Goal: Check status: Check status

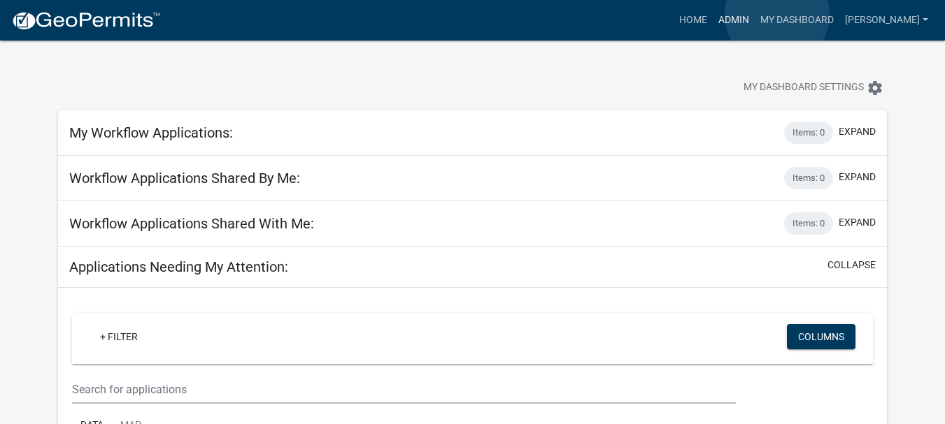
click at [754, 15] on link "Admin" at bounding box center [733, 20] width 42 height 27
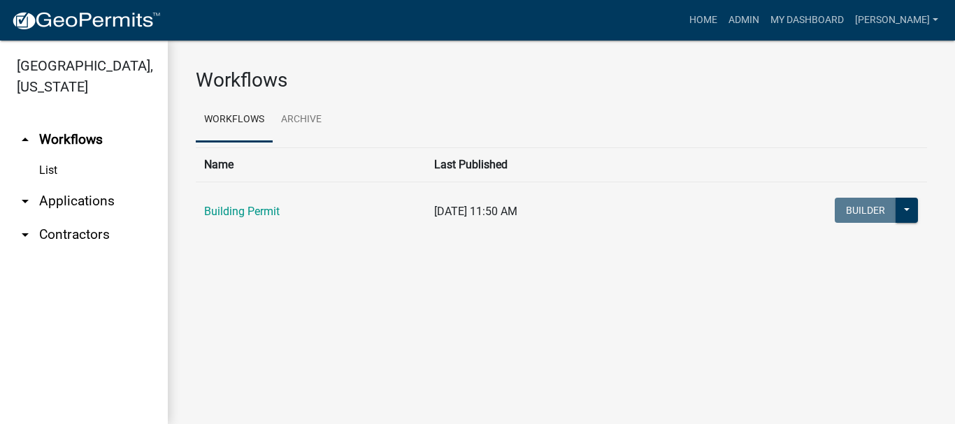
click at [79, 185] on link "arrow_drop_down Applications" at bounding box center [84, 202] width 168 height 34
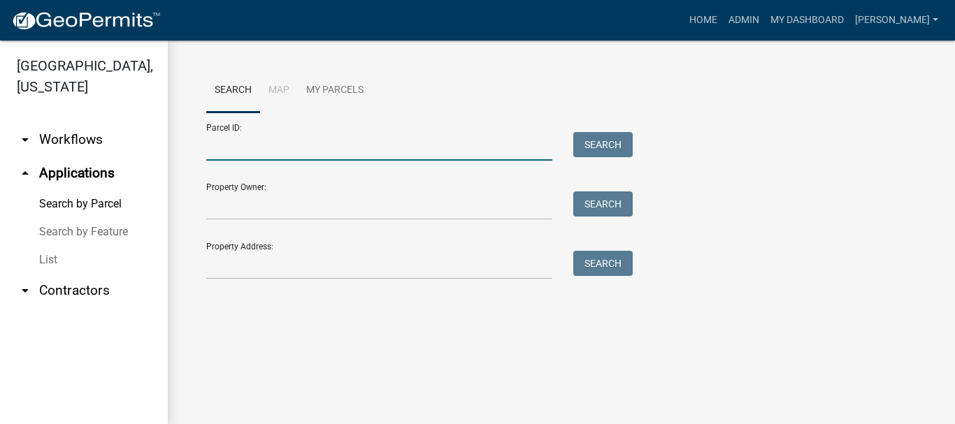
click at [227, 148] on input "Parcel ID:" at bounding box center [379, 146] width 346 height 29
paste input "64-10-06-157-012.000-003"
type input "64-10-06-157-012.000-003"
click at [612, 143] on button "Search" at bounding box center [602, 144] width 59 height 25
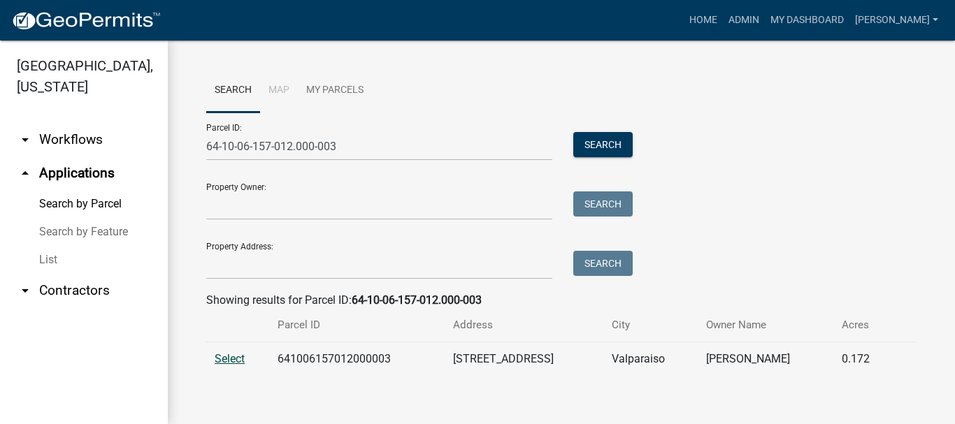
click at [234, 361] on span "Select" at bounding box center [230, 358] width 30 height 13
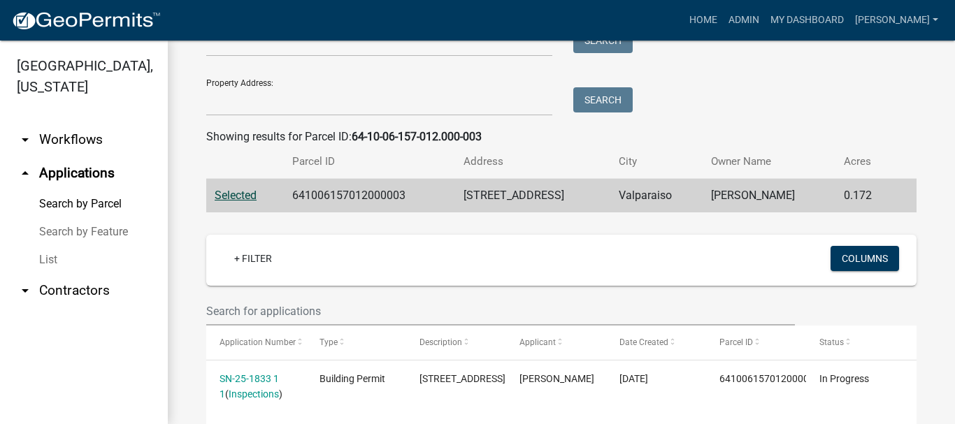
scroll to position [303, 0]
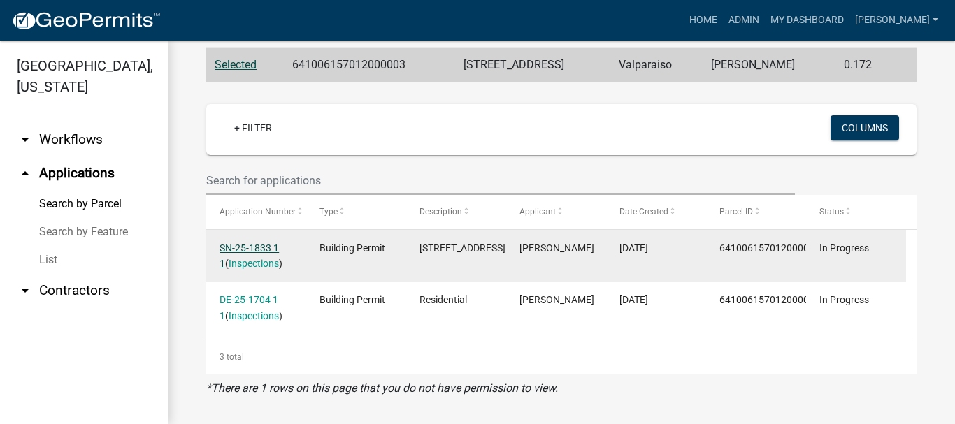
click at [260, 243] on link "SN-25-1833 1 1" at bounding box center [249, 256] width 59 height 27
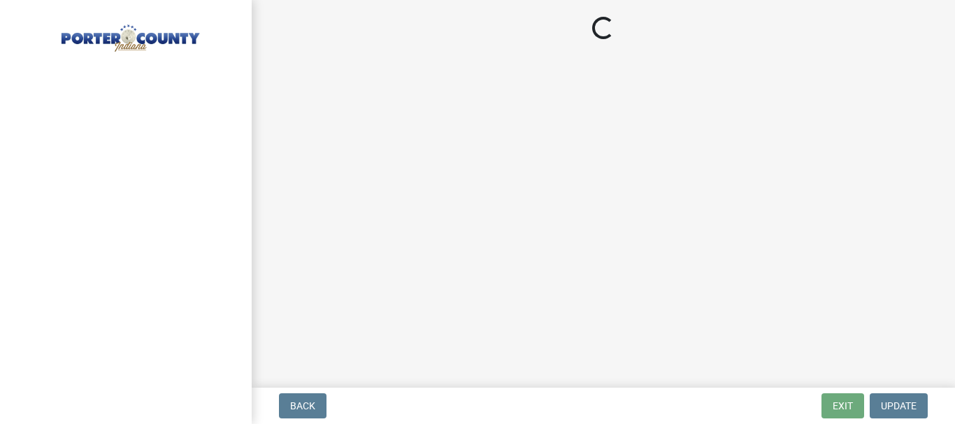
click at [260, 239] on main "Loading..." at bounding box center [603, 191] width 703 height 382
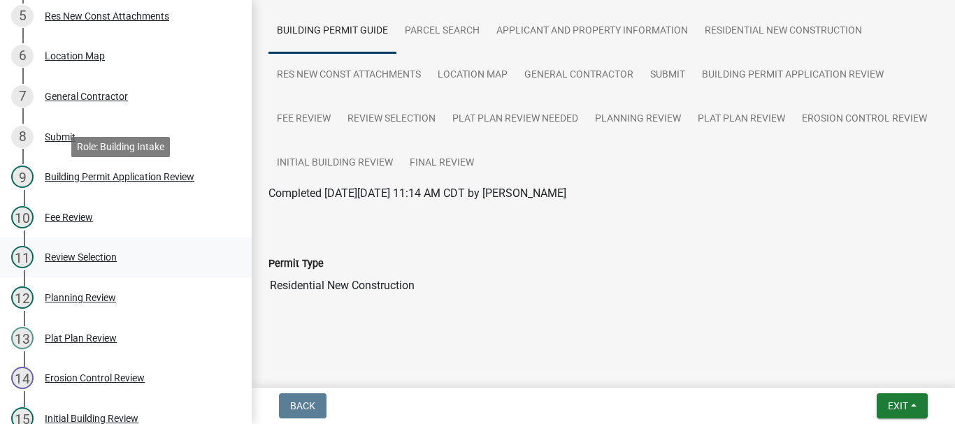
scroll to position [419, 0]
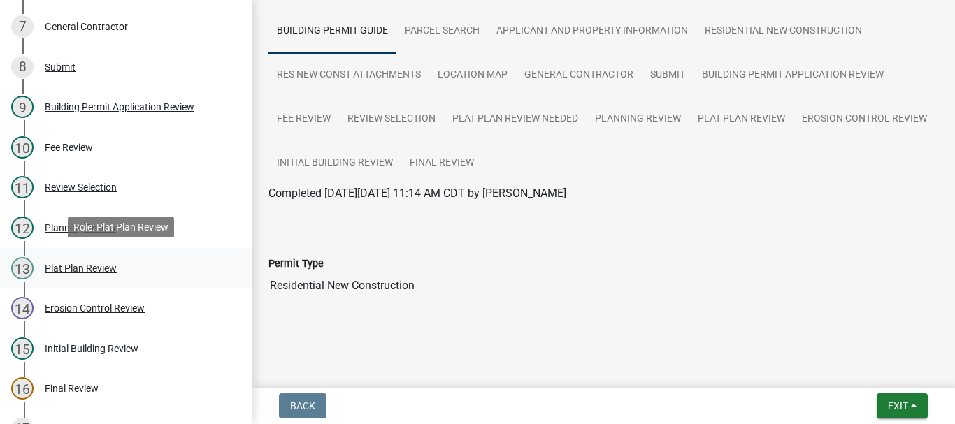
click at [64, 272] on div "13 Plat Plan Review" at bounding box center [120, 268] width 218 height 22
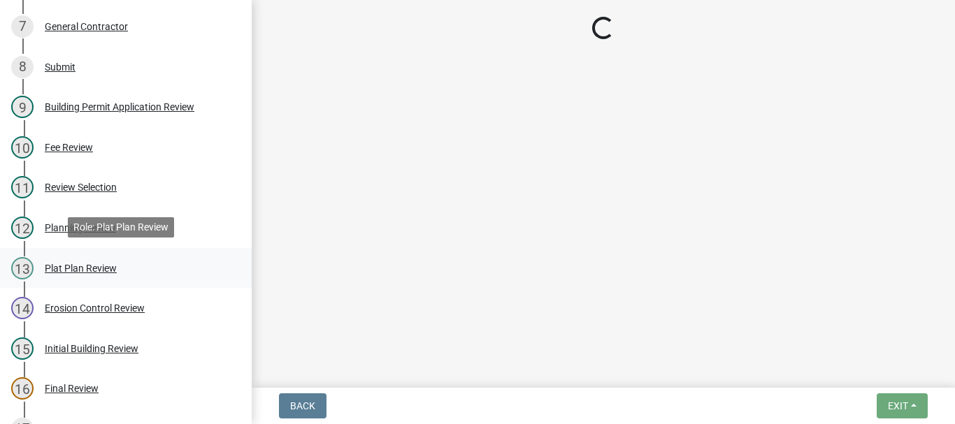
click at [61, 272] on div "13 Plat Plan Review" at bounding box center [120, 268] width 218 height 22
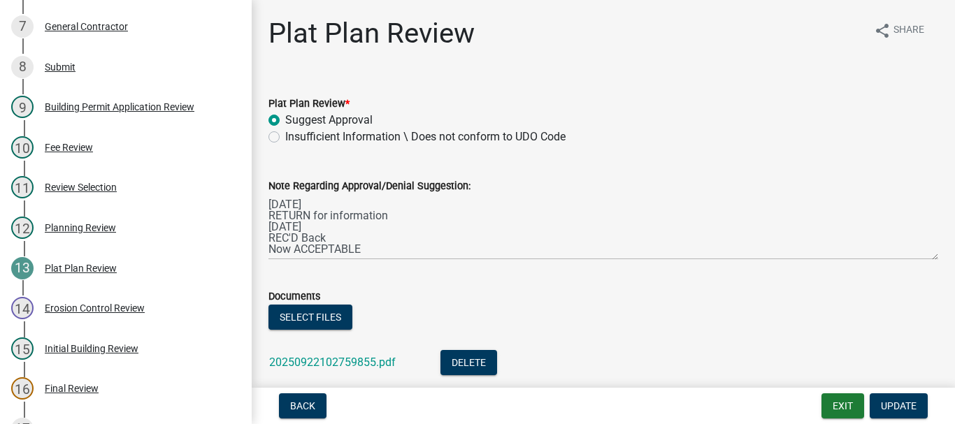
scroll to position [140, 0]
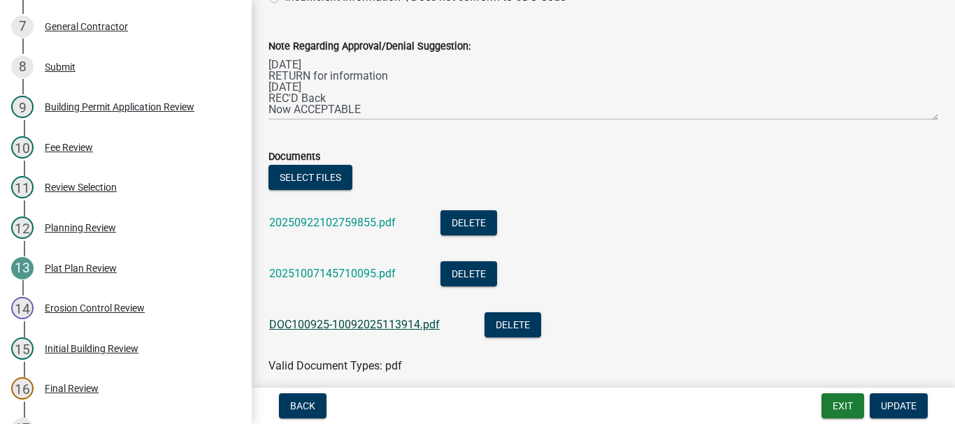
click at [359, 325] on link "DOC100925-10092025113914.pdf" at bounding box center [354, 324] width 171 height 13
click at [327, 277] on link "20251007145710095.pdf" at bounding box center [332, 273] width 127 height 13
click at [322, 227] on link "20250922102759855.pdf" at bounding box center [332, 222] width 127 height 13
